Goal: Book appointment/travel/reservation

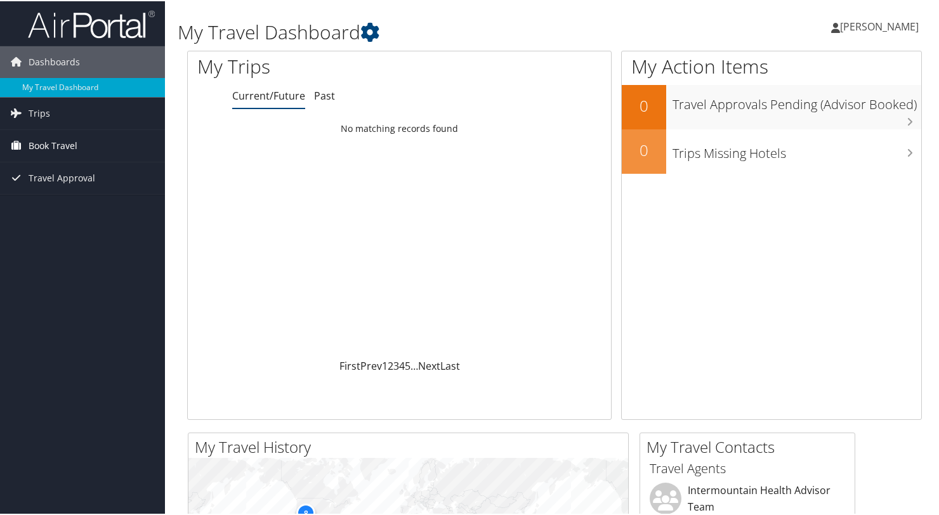
click at [92, 143] on link "Book Travel" at bounding box center [82, 145] width 165 height 32
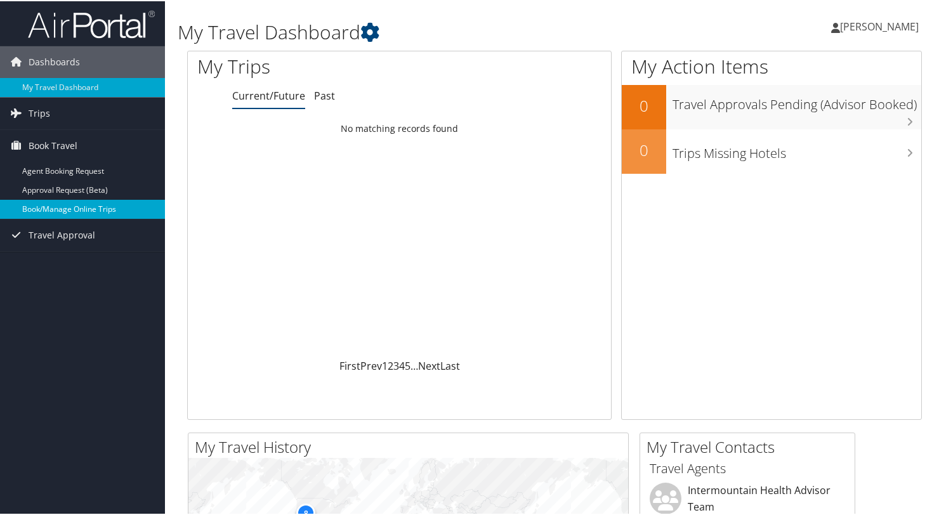
click at [104, 206] on link "Book/Manage Online Trips" at bounding box center [82, 208] width 165 height 19
